Goal: Navigation & Orientation: Find specific page/section

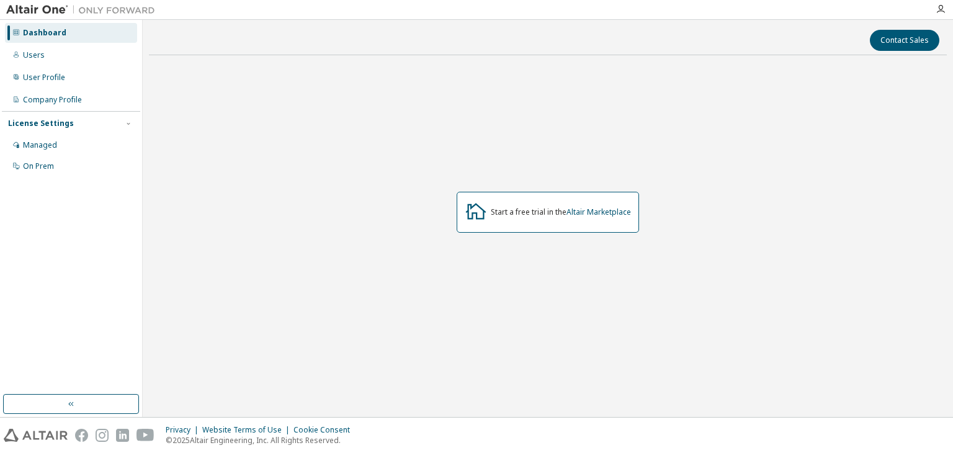
click at [668, 125] on div "Start a free trial in the Altair Marketplace" at bounding box center [548, 212] width 798 height 295
click at [45, 57] on div "Users" at bounding box center [71, 55] width 132 height 20
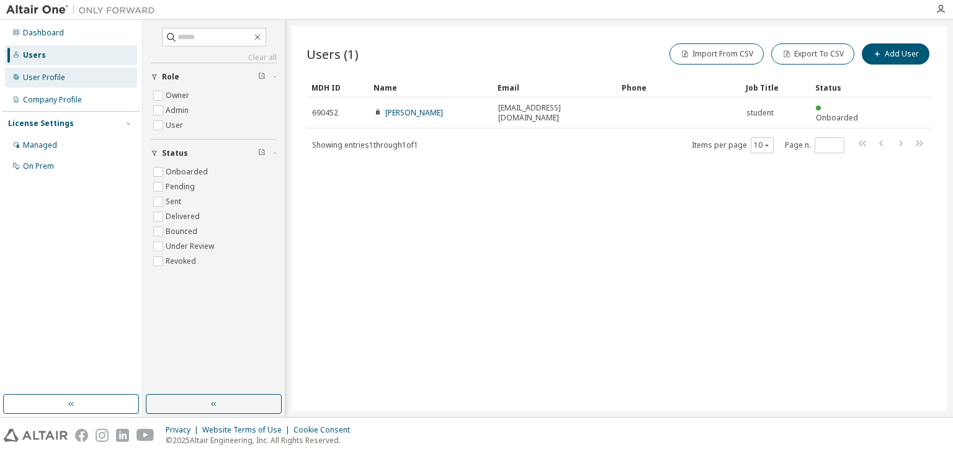
click at [69, 82] on div "User Profile" at bounding box center [71, 78] width 132 height 20
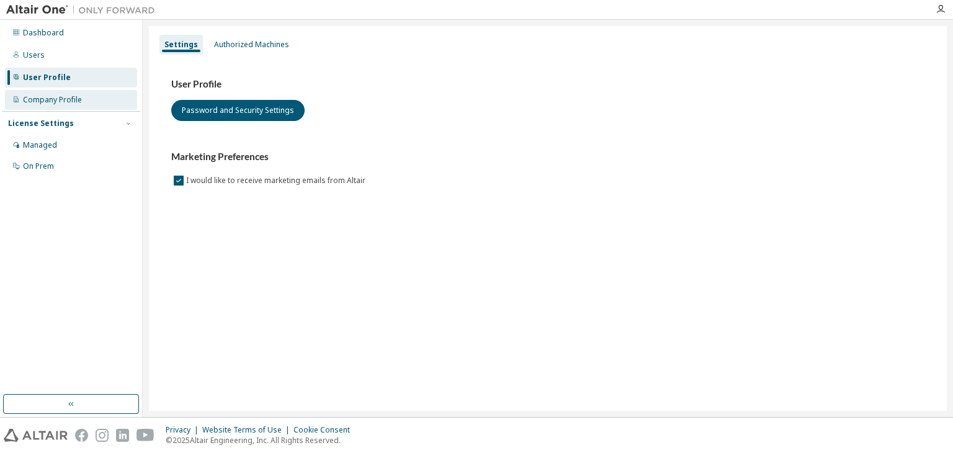
click at [79, 102] on div "Company Profile" at bounding box center [52, 100] width 59 height 10
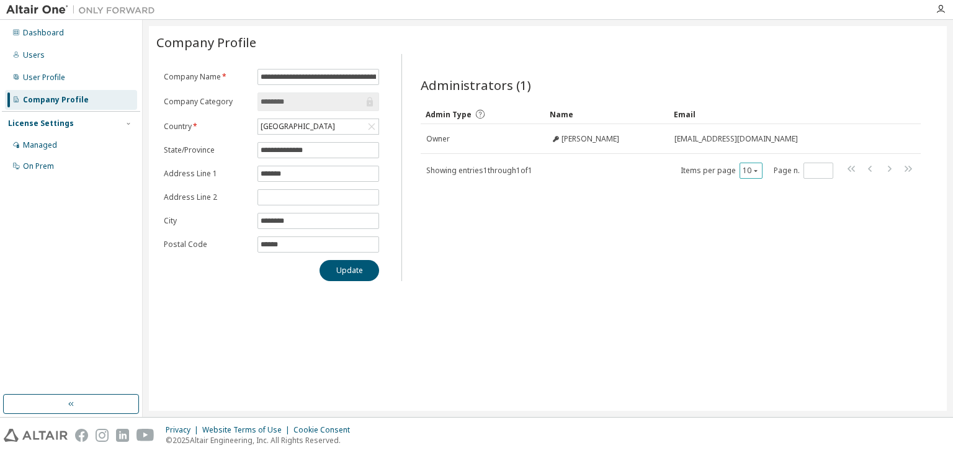
click at [750, 175] on div "10" at bounding box center [751, 171] width 23 height 16
click at [750, 168] on button "10" at bounding box center [751, 171] width 17 height 10
click at [69, 146] on div "Managed" at bounding box center [71, 145] width 132 height 20
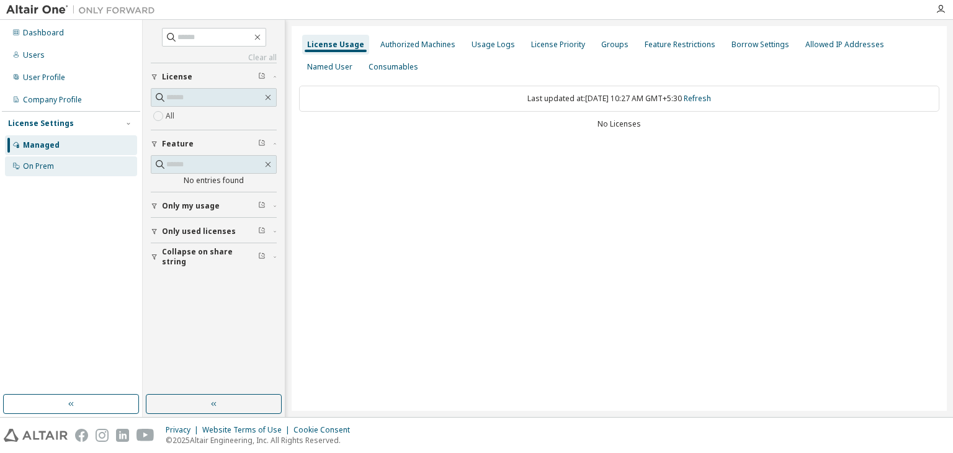
click at [65, 161] on div "On Prem" at bounding box center [71, 166] width 132 height 20
